Goal: Task Accomplishment & Management: Manage account settings

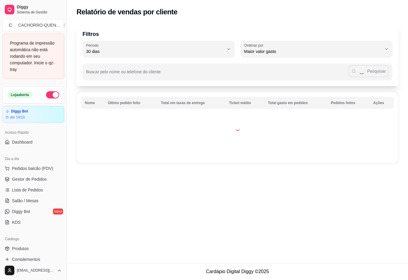
select select "30"
select select "HIGHEST_TOTAL_SPENT_WITH_ORDERS"
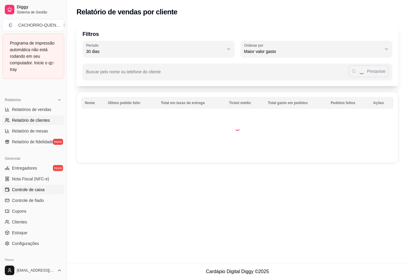
click at [26, 190] on span "Controle de caixa" at bounding box center [28, 189] width 33 height 6
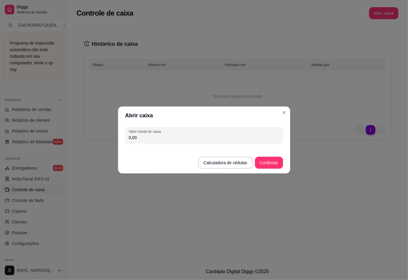
click at [206, 140] on div "0,00" at bounding box center [204, 135] width 151 height 12
type input "298,60"
click at [264, 164] on button "Confirmar" at bounding box center [269, 163] width 28 height 12
click at [346, 179] on div "Controle de caixa Abrir caixa Histórico de caixa Status Aberto em [GEOGRAPHIC_D…" at bounding box center [237, 131] width 341 height 263
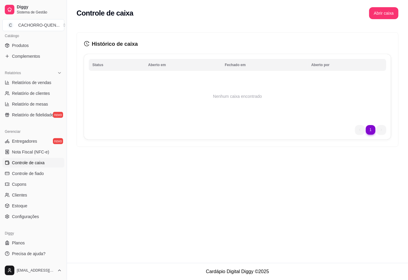
scroll to position [151, 0]
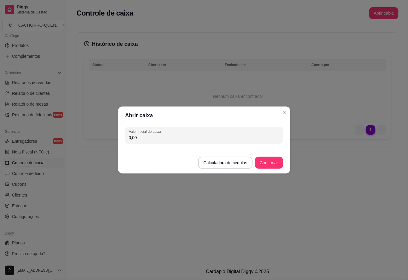
click at [243, 157] on button "Calculadora de cédulas" at bounding box center [225, 163] width 54 height 12
click at [249, 136] on input "0,00" at bounding box center [204, 137] width 151 height 6
type input "298,60"
click at [269, 163] on button "Confirmar" at bounding box center [269, 163] width 28 height 12
